Goal: Task Accomplishment & Management: Use online tool/utility

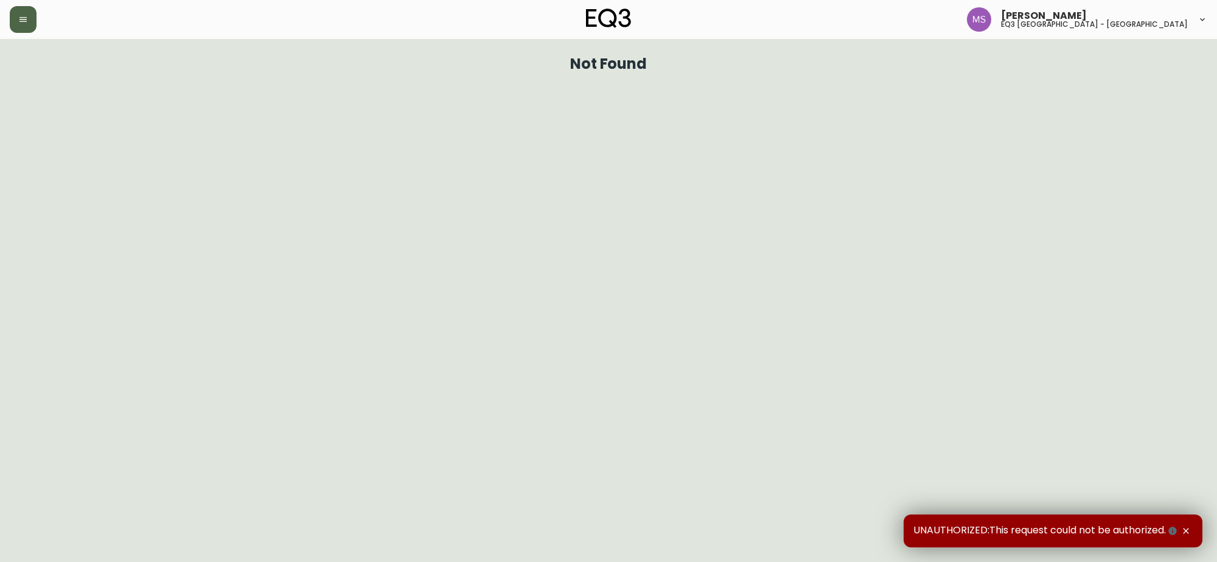
click at [24, 26] on button "button" at bounding box center [23, 19] width 27 height 27
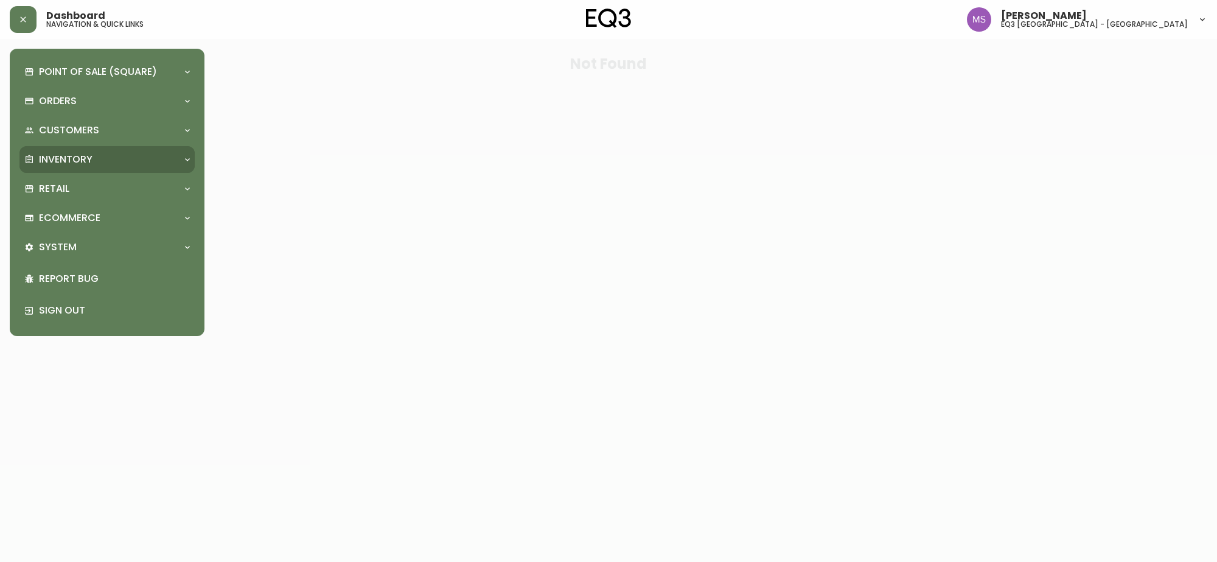
click at [60, 147] on div "Inventory" at bounding box center [106, 159] width 175 height 27
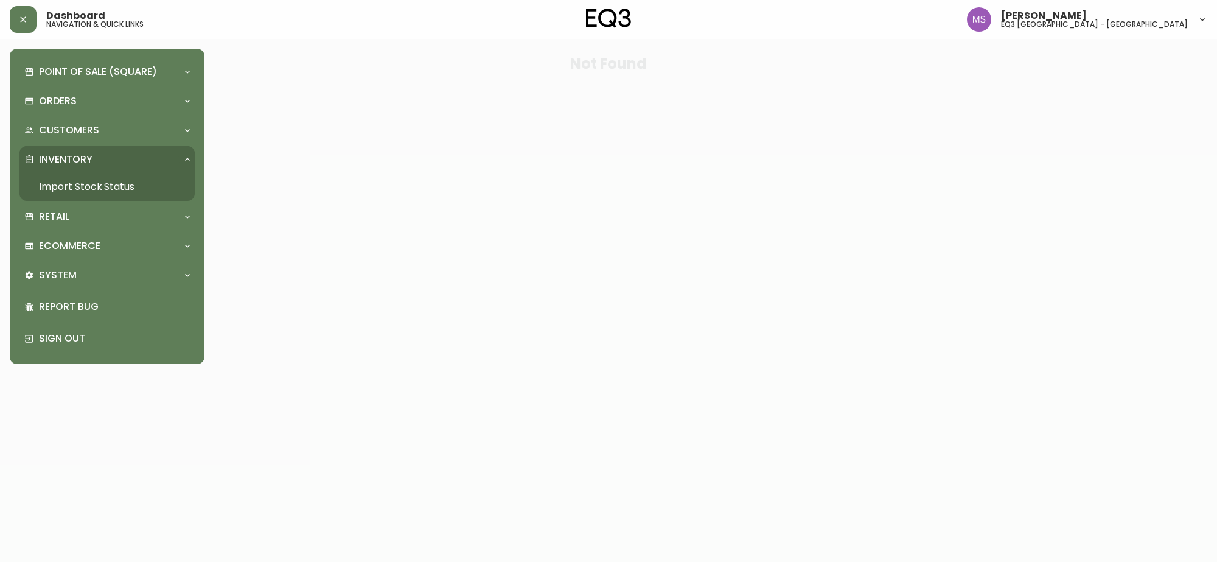
click at [71, 184] on link "Import Stock Status" at bounding box center [106, 187] width 175 height 28
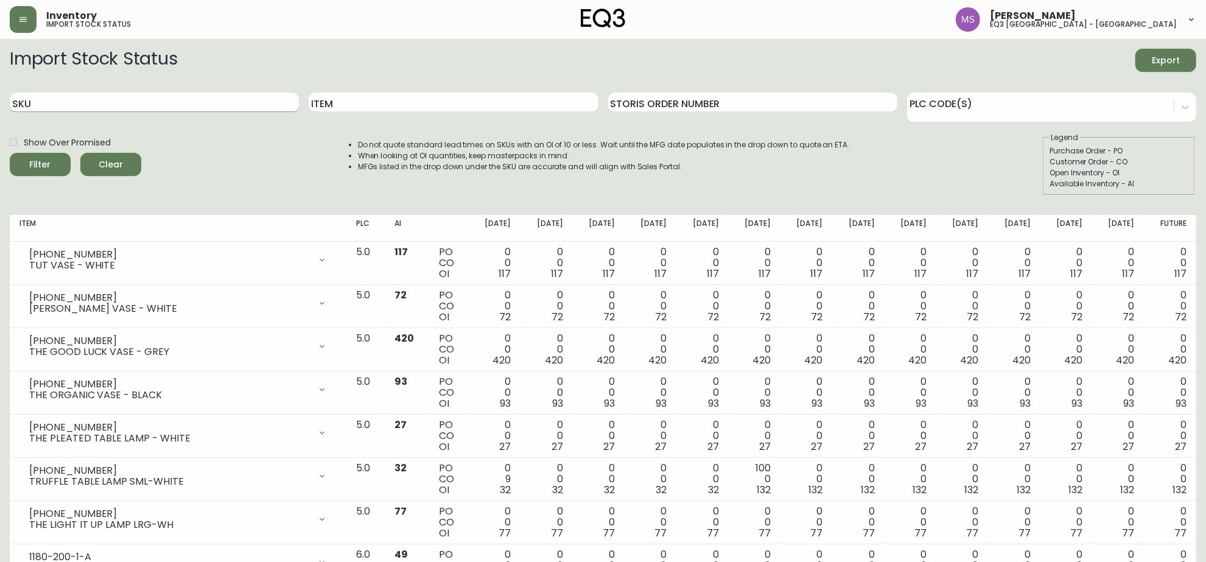
click at [127, 101] on input "SKU" at bounding box center [154, 102] width 289 height 19
click at [10, 153] on button "Filter" at bounding box center [40, 164] width 61 height 23
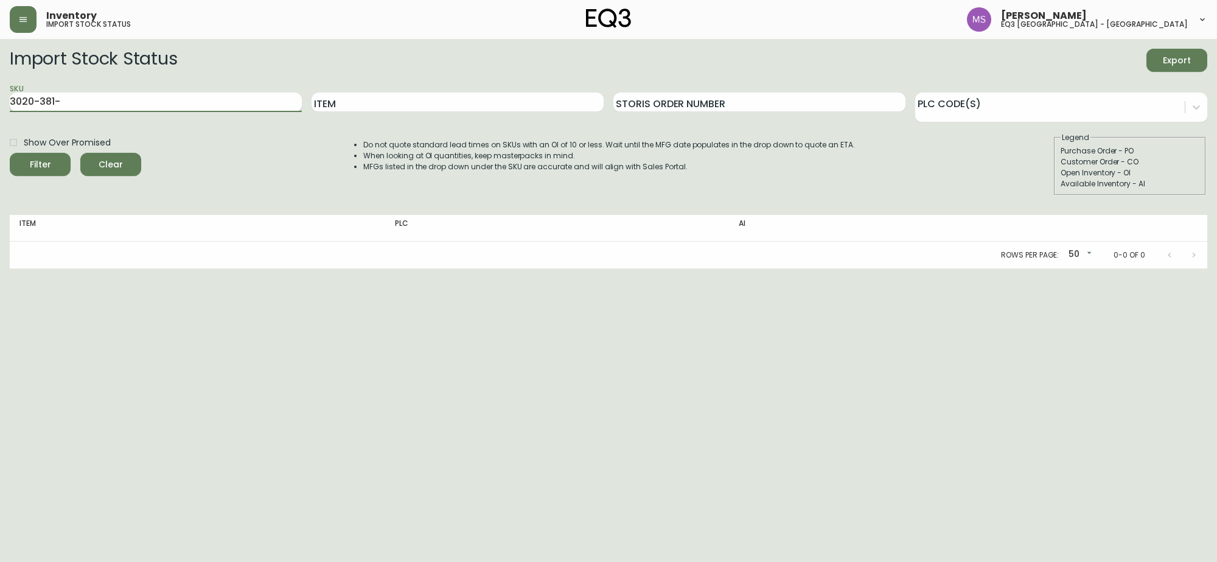
click at [10, 153] on button "Filter" at bounding box center [40, 164] width 61 height 23
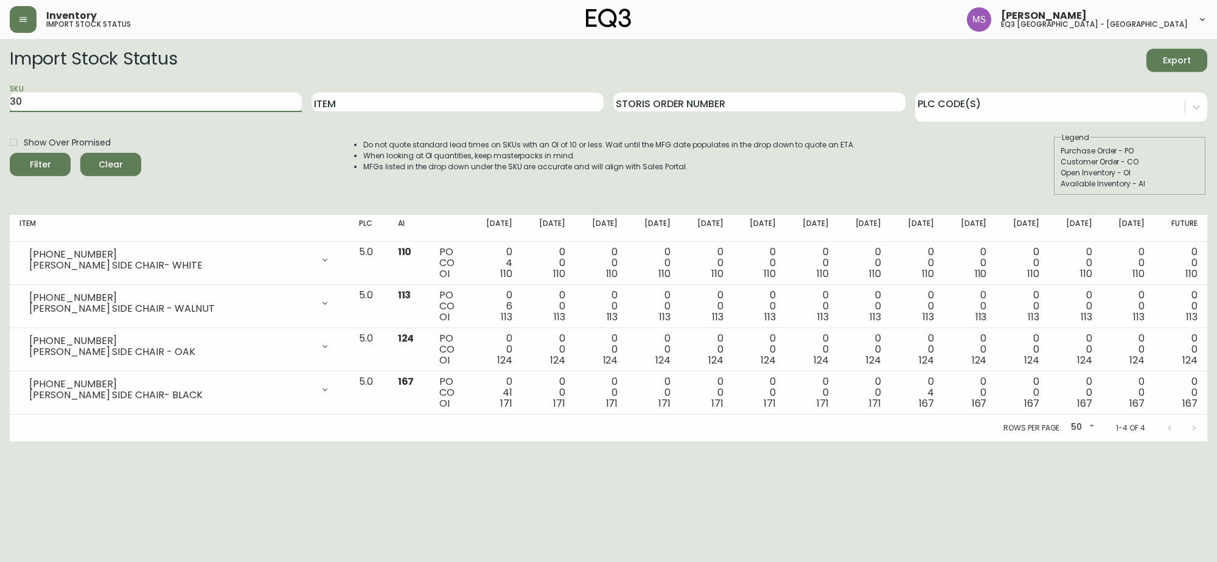
type input "3"
click at [10, 153] on button "Filter" at bounding box center [40, 164] width 61 height 23
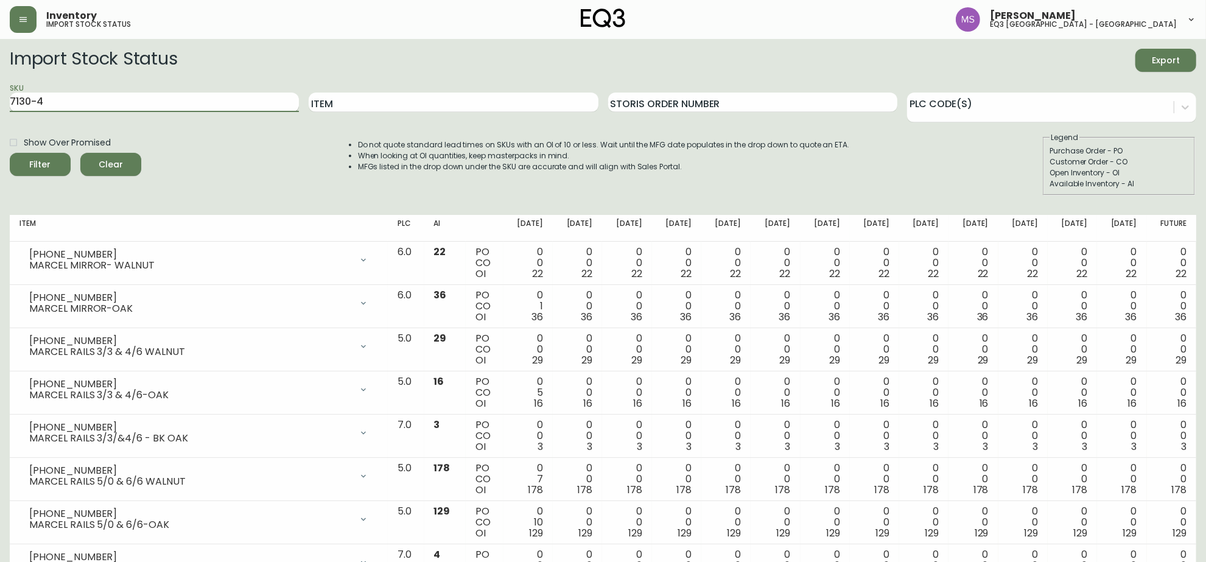
click at [74, 108] on input "7130-4" at bounding box center [154, 102] width 289 height 19
type input "7"
click at [379, 103] on input "Item" at bounding box center [453, 102] width 289 height 19
click at [356, 100] on input "Item" at bounding box center [453, 102] width 289 height 19
type input "lyla"
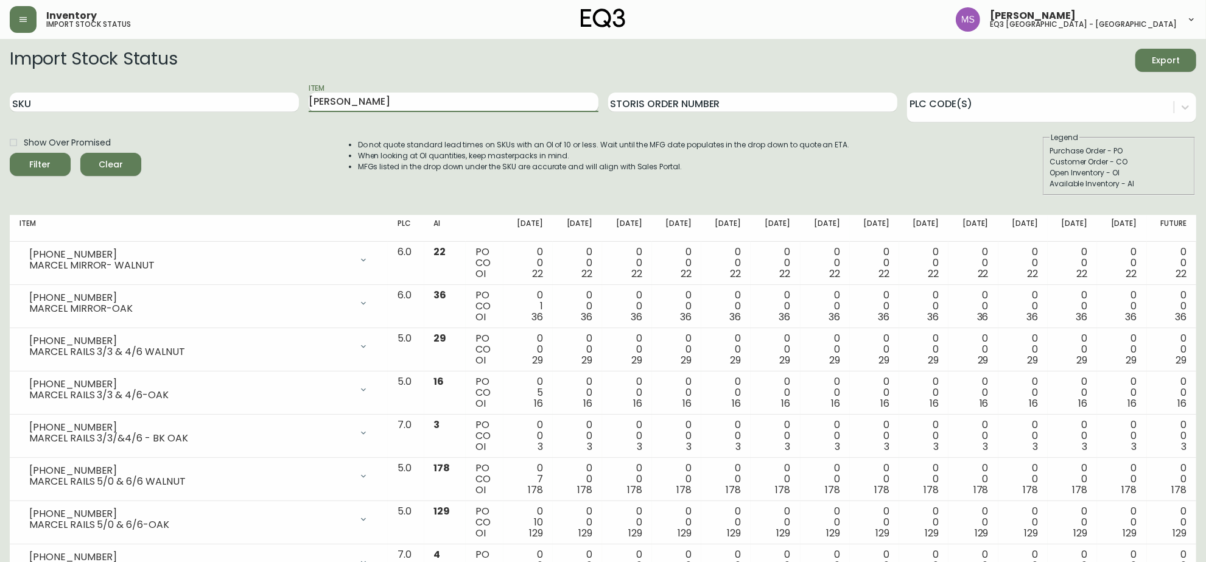
click at [10, 153] on button "Filter" at bounding box center [40, 164] width 61 height 23
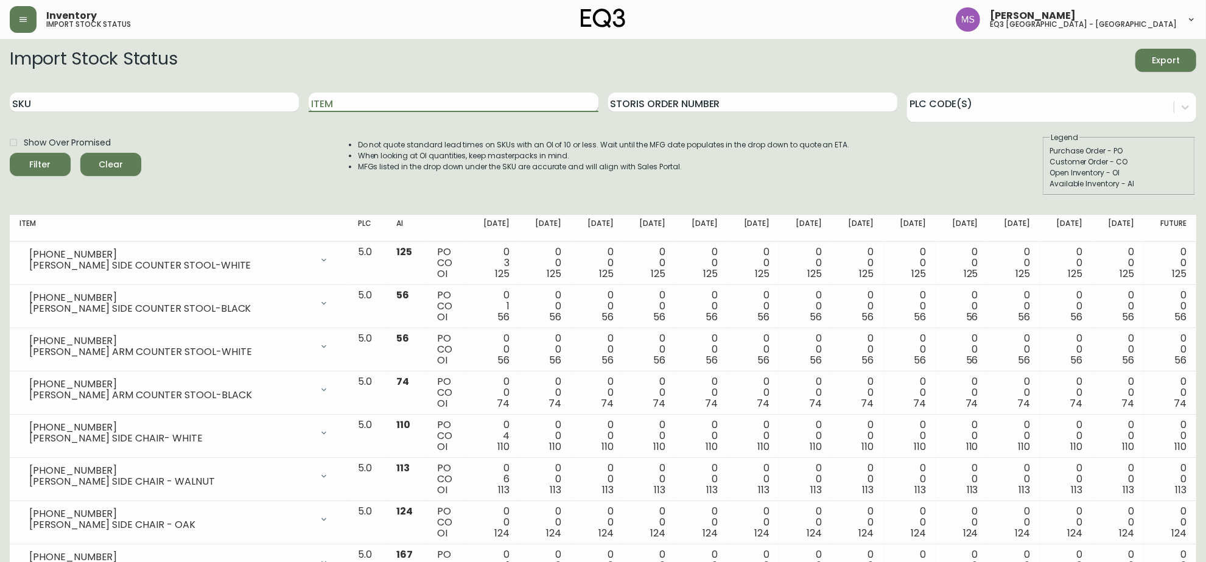
click at [366, 101] on input "Item" at bounding box center [453, 102] width 289 height 19
type input "marcel"
click at [10, 153] on button "Filter" at bounding box center [40, 164] width 61 height 23
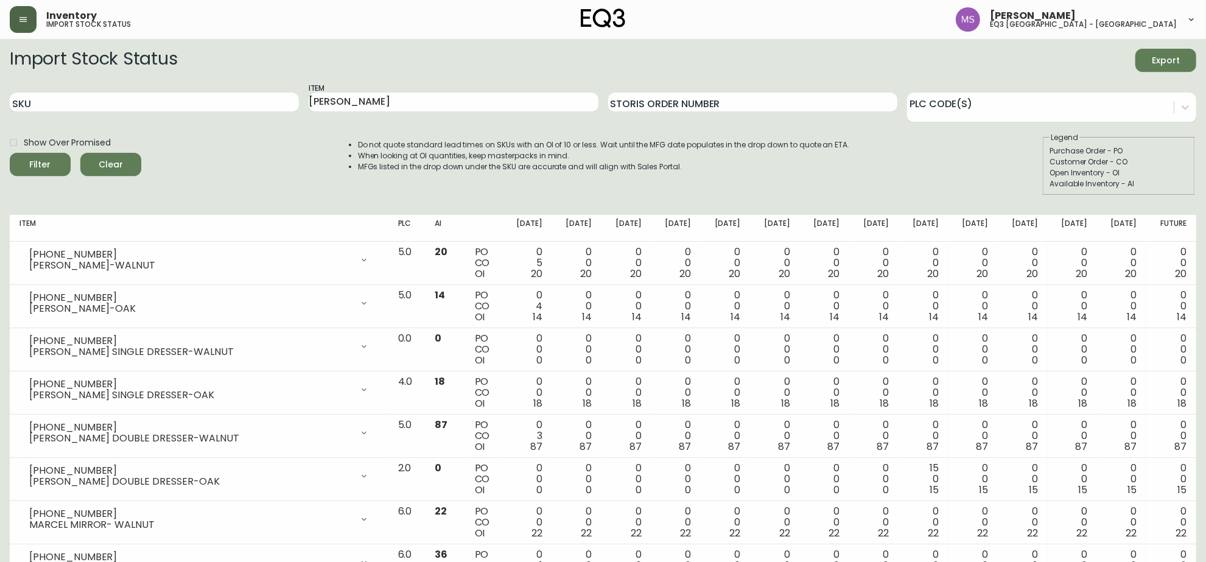
click at [24, 18] on icon "button" at bounding box center [23, 20] width 10 height 10
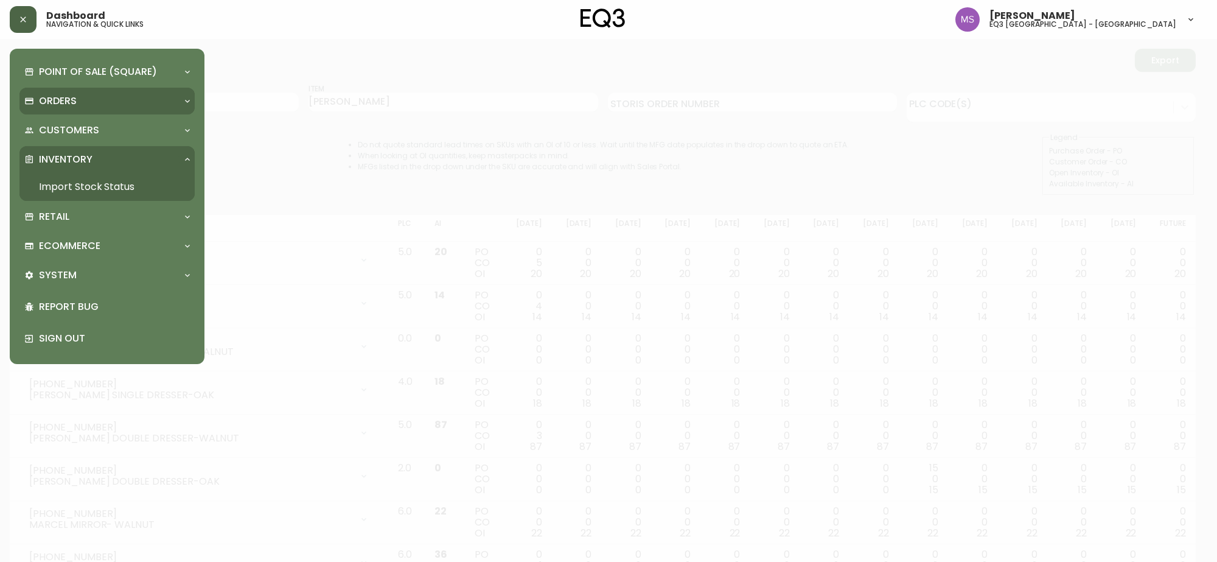
click at [60, 101] on p "Orders" at bounding box center [58, 100] width 38 height 13
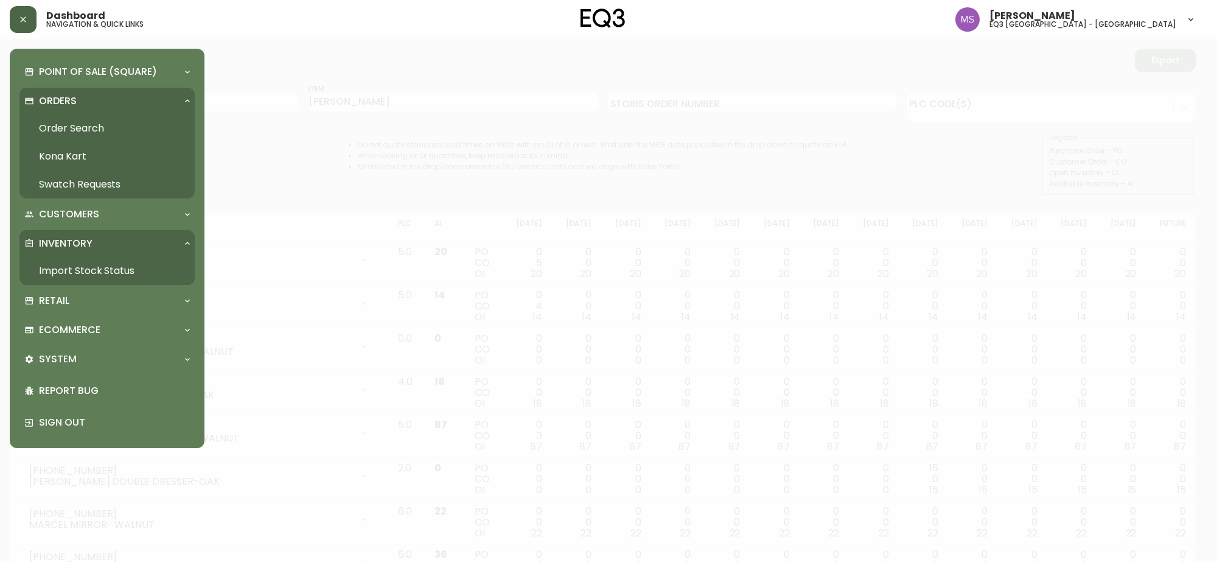
click at [96, 123] on link "Order Search" at bounding box center [106, 128] width 175 height 28
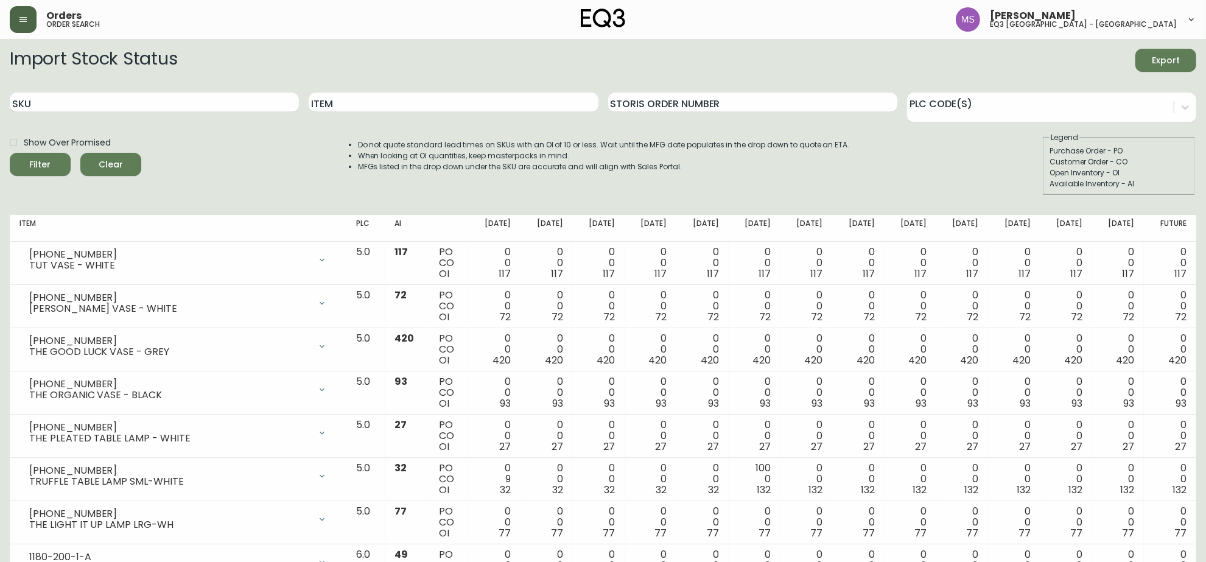
click at [23, 24] on button "button" at bounding box center [23, 19] width 27 height 27
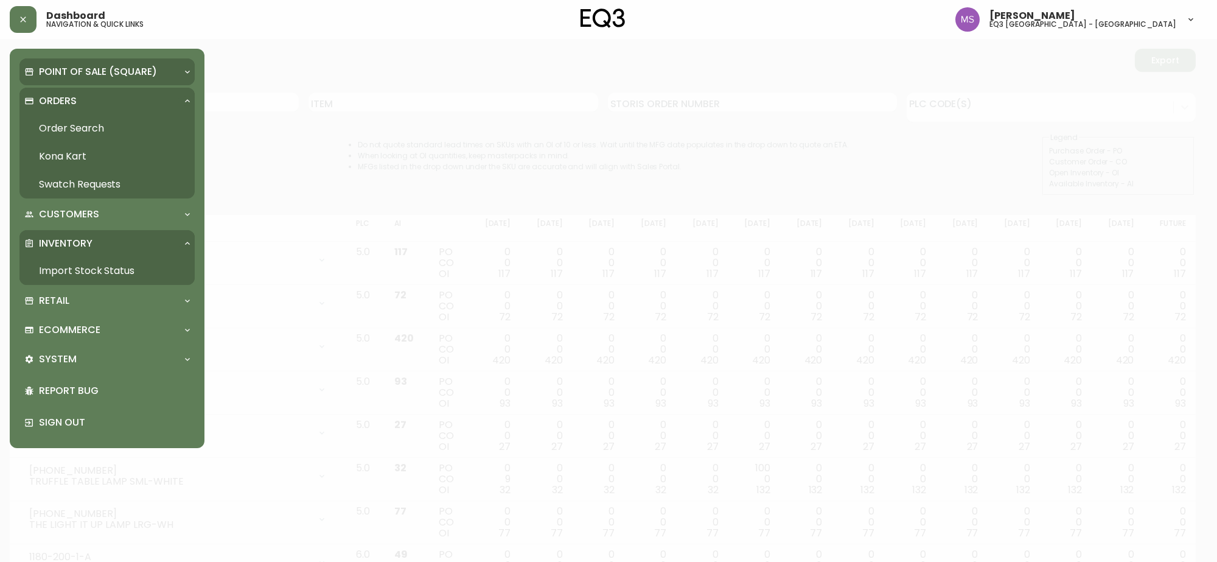
click at [80, 74] on p "Point of Sale (Square)" at bounding box center [98, 71] width 118 height 13
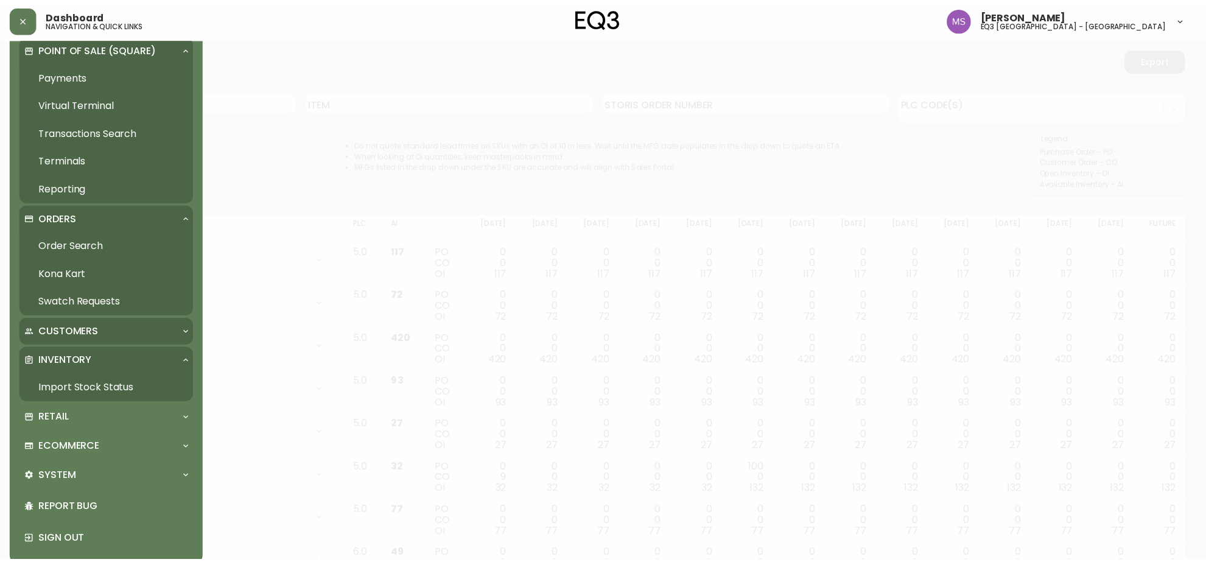
scroll to position [35, 0]
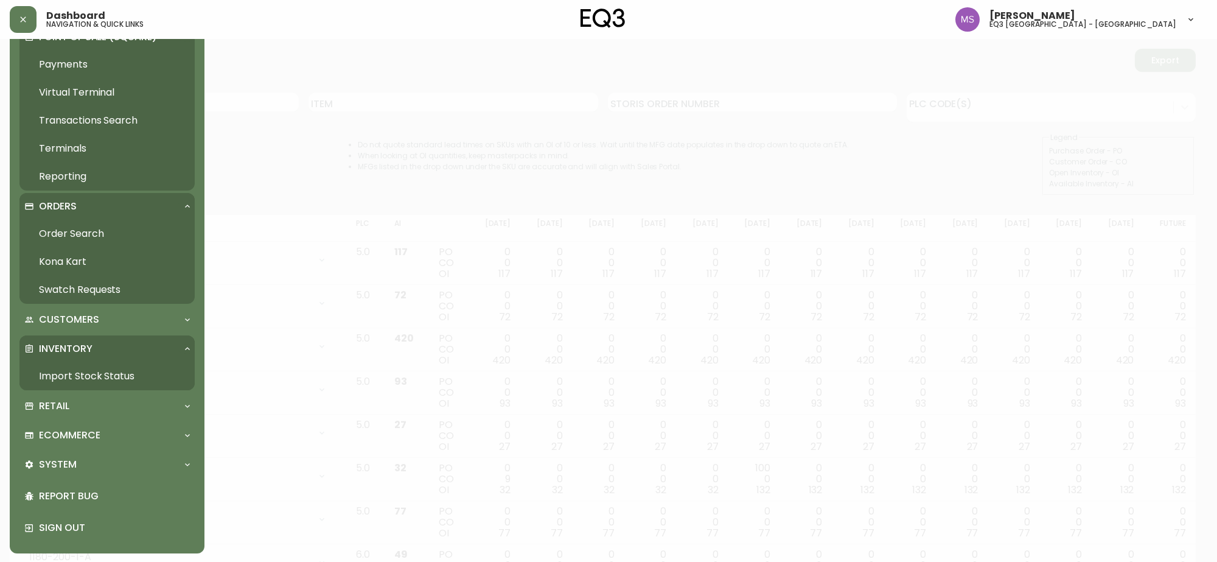
click at [74, 89] on link "Virtual Terminal" at bounding box center [106, 93] width 175 height 28
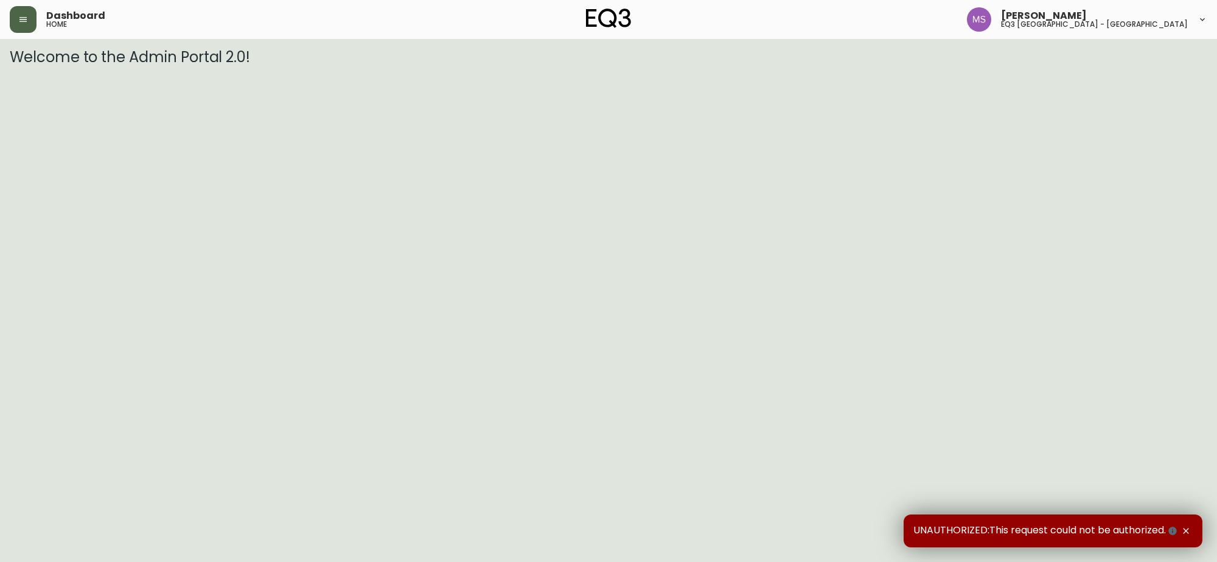
click at [29, 21] on button "button" at bounding box center [23, 19] width 27 height 27
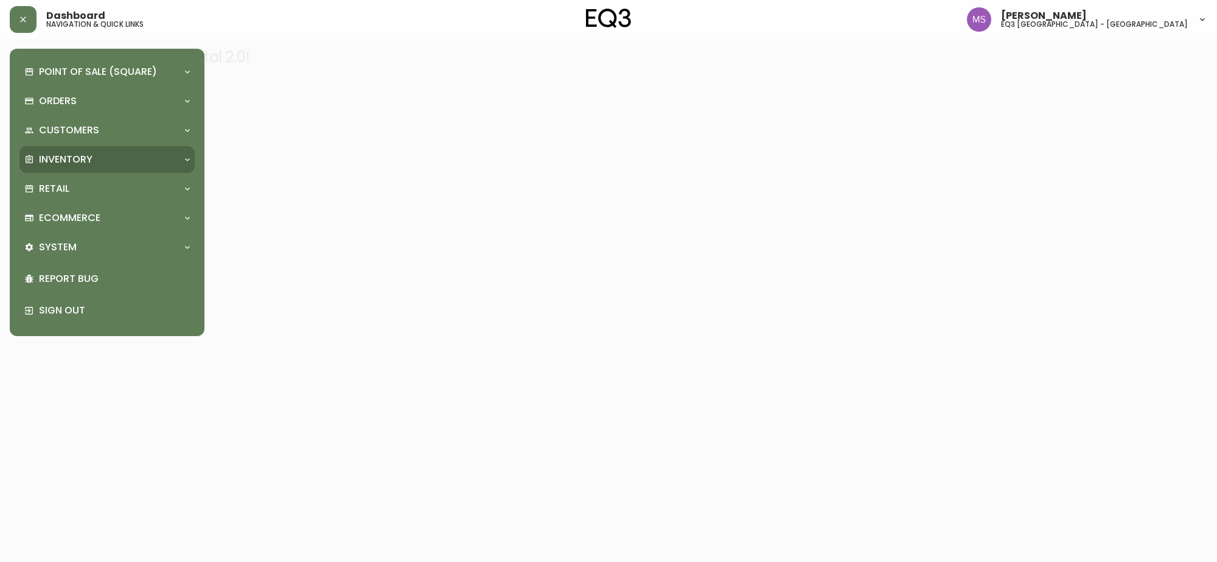
click at [72, 151] on div "Inventory" at bounding box center [106, 159] width 175 height 27
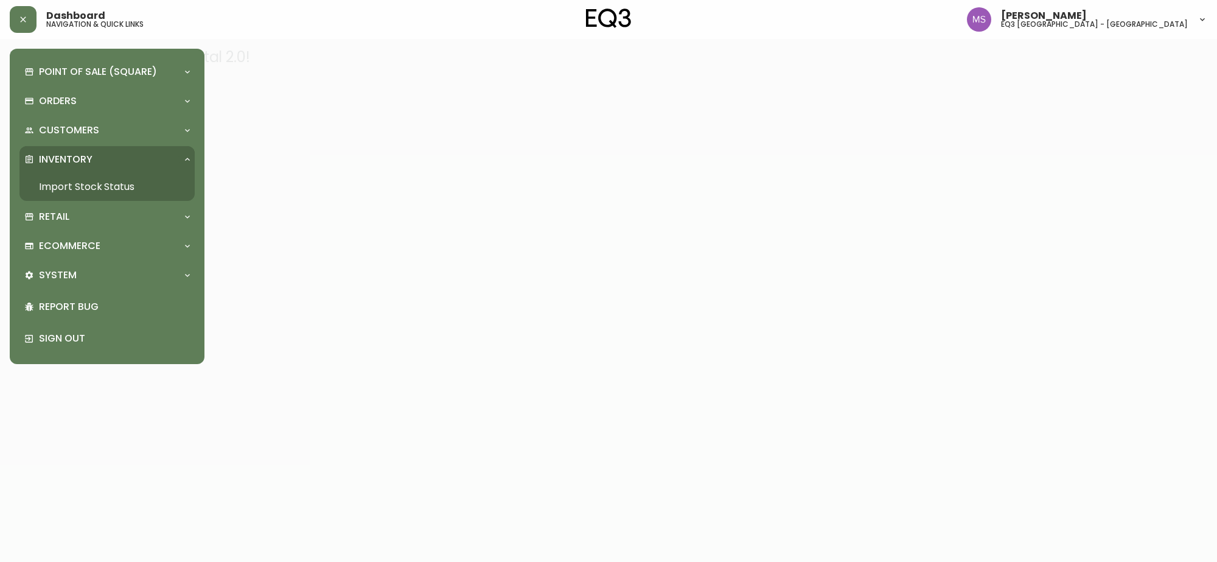
click at [80, 180] on link "Import Stock Status" at bounding box center [106, 187] width 175 height 28
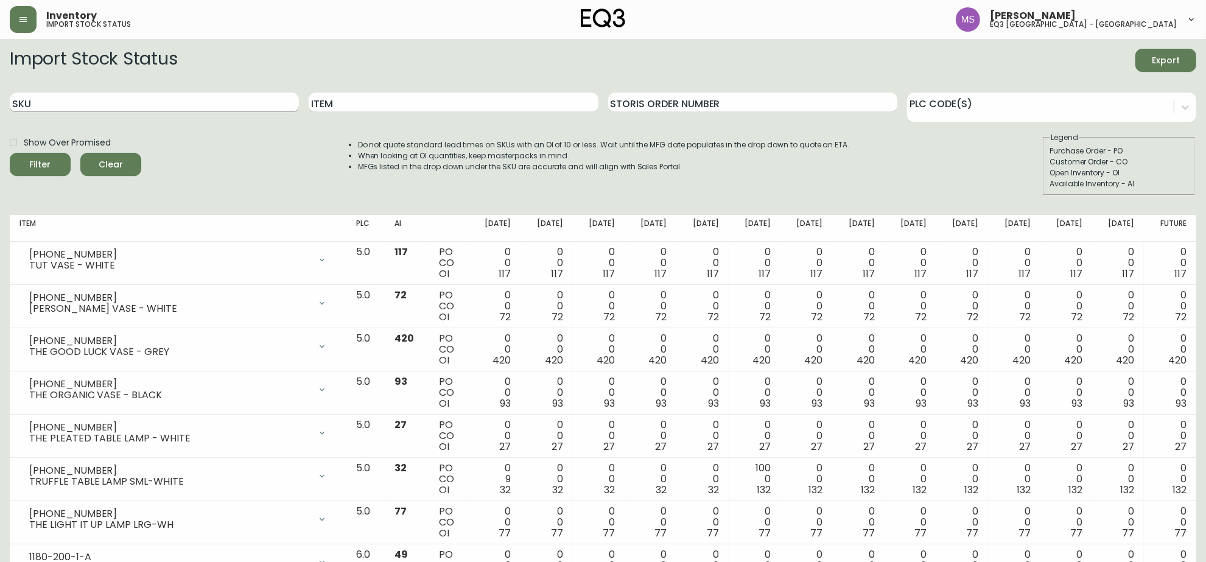
click at [187, 94] on input "SKU" at bounding box center [154, 102] width 289 height 19
type input "3020-386"
click at [10, 153] on button "Filter" at bounding box center [40, 164] width 61 height 23
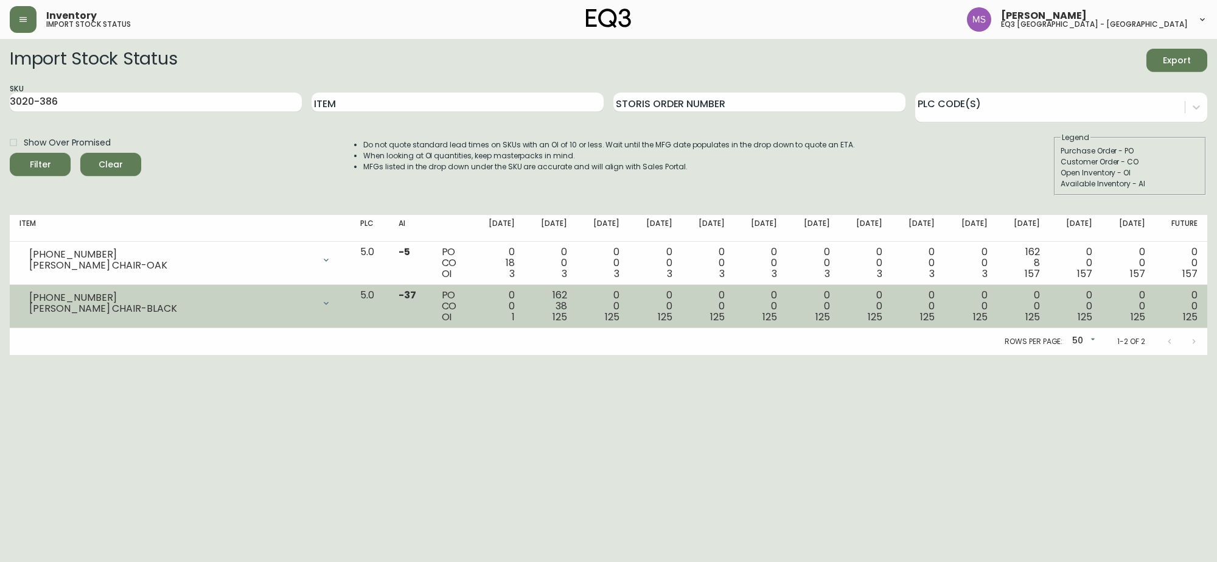
click at [170, 311] on div "[PERSON_NAME] CHAIR-BLACK" at bounding box center [171, 308] width 285 height 11
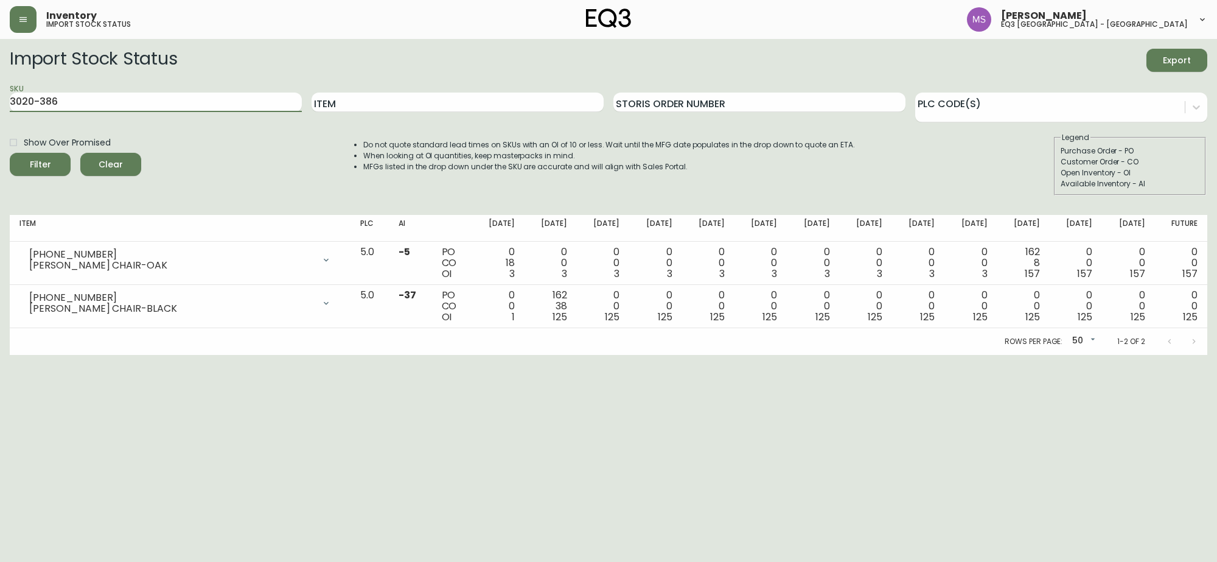
drag, startPoint x: 92, startPoint y: 102, endPoint x: 4, endPoint y: 122, distance: 89.8
click at [0, 108] on main "Import Stock Status Export SKU 3020-386 Item Storis Order Number PLC Code(s) Sh…" at bounding box center [608, 197] width 1217 height 316
click at [458, 99] on input "Item" at bounding box center [458, 102] width 292 height 19
type input "NORTH"
click at [10, 153] on button "Filter" at bounding box center [40, 164] width 61 height 23
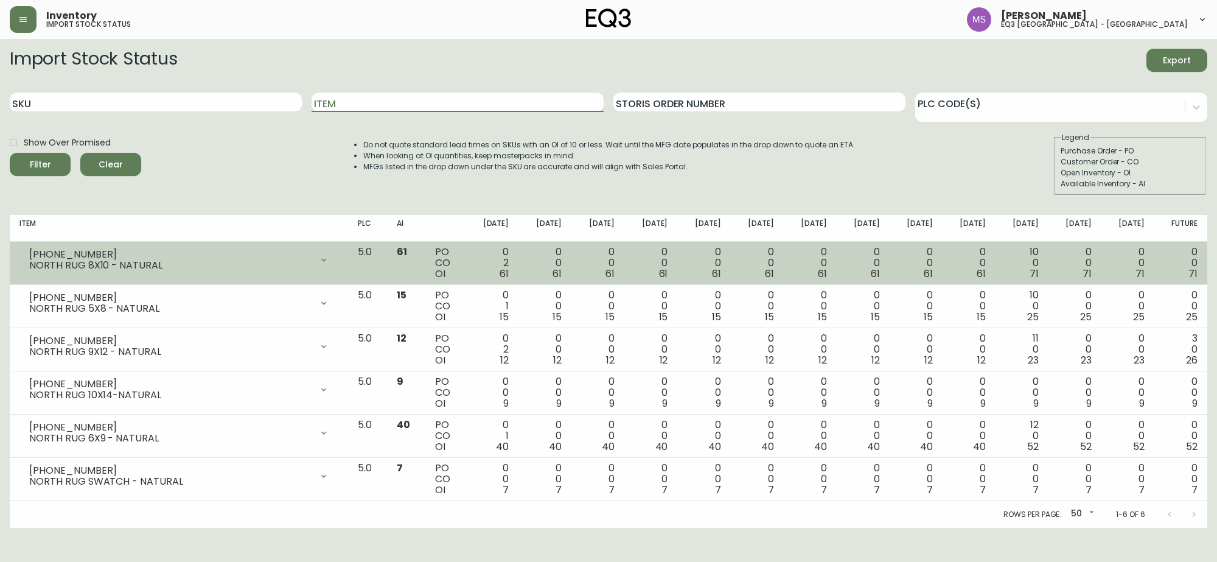
click at [70, 274] on td "[PHONE_NUMBER] NORTH RUG 8X10 - NATURAL Opening Balance 63 ( [DATE] ) Available…" at bounding box center [179, 263] width 338 height 43
